Goal: Information Seeking & Learning: Learn about a topic

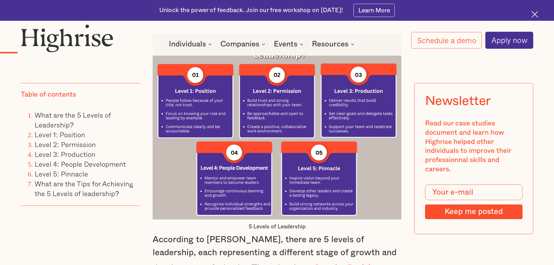
scroll to position [1030, 0]
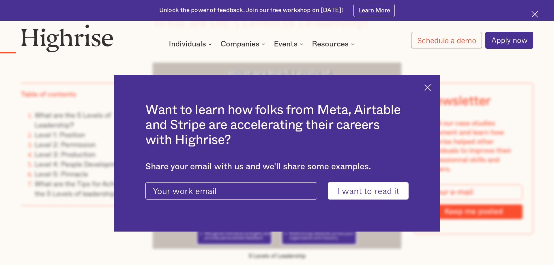
click at [432, 88] on div "Want to learn how folks from Meta, Airtable and Stripe are accelerating their c…" at bounding box center [277, 153] width 326 height 157
click at [429, 90] on img at bounding box center [427, 87] width 7 height 7
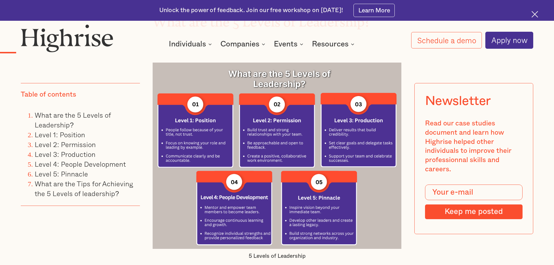
click at [281, 125] on img at bounding box center [277, 156] width 249 height 187
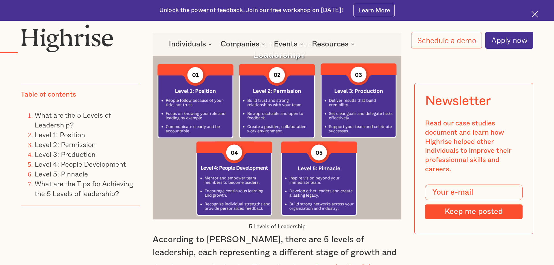
click at [286, 108] on img at bounding box center [277, 126] width 249 height 187
click at [269, 84] on img at bounding box center [277, 126] width 249 height 187
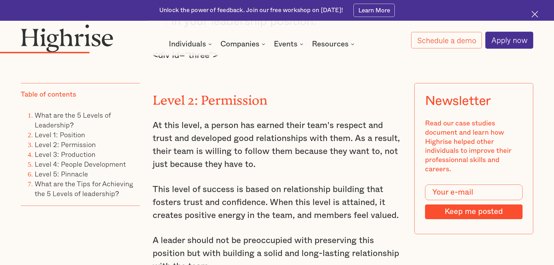
scroll to position [2296, 0]
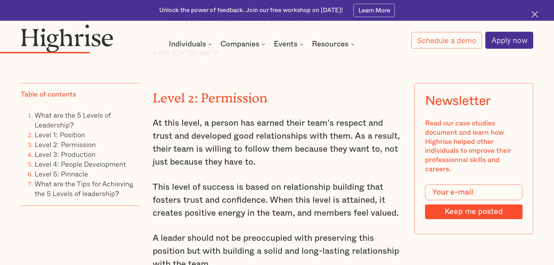
click at [273, 181] on p "This level of success is based on relationship building that fosters trust and …" at bounding box center [277, 200] width 249 height 39
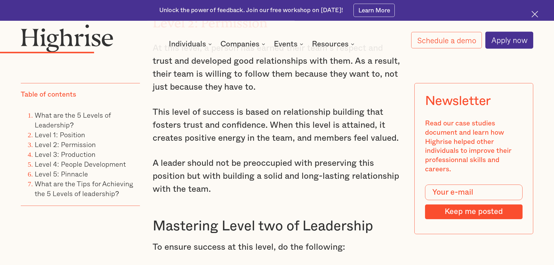
scroll to position [2384, 0]
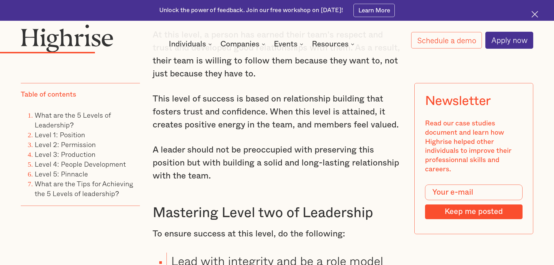
click at [316, 144] on p "A leader should not be preoccupied with preserving this position but with build…" at bounding box center [277, 163] width 249 height 39
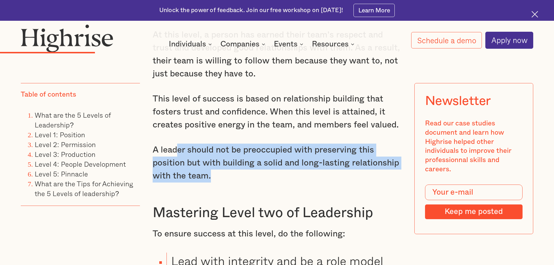
drag, startPoint x: 225, startPoint y: 124, endPoint x: 177, endPoint y: 98, distance: 54.6
click at [177, 144] on p "A leader should not be preoccupied with preserving this position but with build…" at bounding box center [277, 163] width 249 height 39
click at [225, 144] on p "A leader should not be preoccupied with preserving this position but with build…" at bounding box center [277, 163] width 249 height 39
drag, startPoint x: 198, startPoint y: 110, endPoint x: 182, endPoint y: 101, distance: 18.6
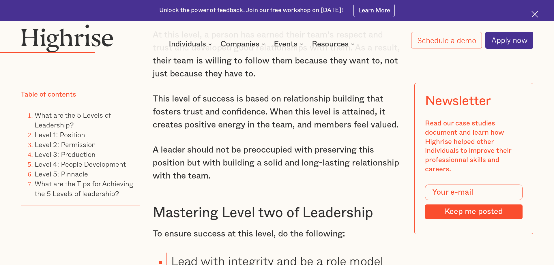
click at [183, 144] on p "A leader should not be preoccupied with preserving this position but with build…" at bounding box center [277, 163] width 249 height 39
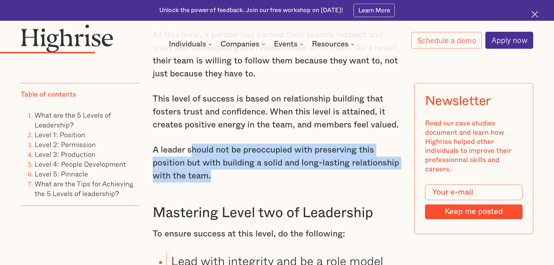
drag, startPoint x: 219, startPoint y: 132, endPoint x: 190, endPoint y: 103, distance: 40.2
click at [190, 144] on p "A leader should not be preoccupied with preserving this position but with build…" at bounding box center [277, 163] width 249 height 39
click at [201, 144] on p "A leader should not be preoccupied with preserving this position but with build…" at bounding box center [277, 163] width 249 height 39
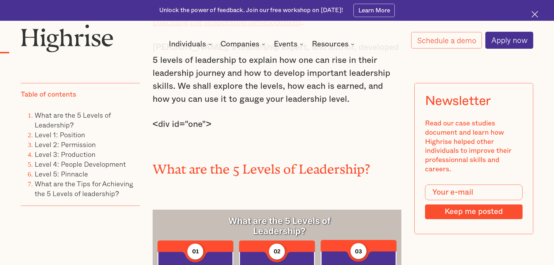
scroll to position [1030, 0]
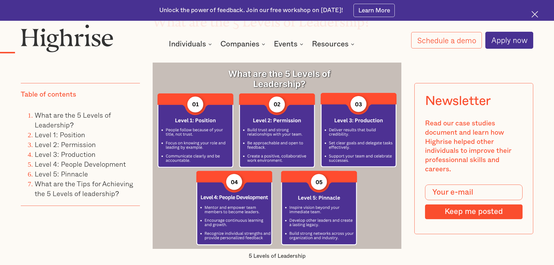
click at [347, 123] on img at bounding box center [277, 156] width 249 height 187
click at [360, 192] on img at bounding box center [277, 156] width 249 height 187
